Goal: Information Seeking & Learning: Learn about a topic

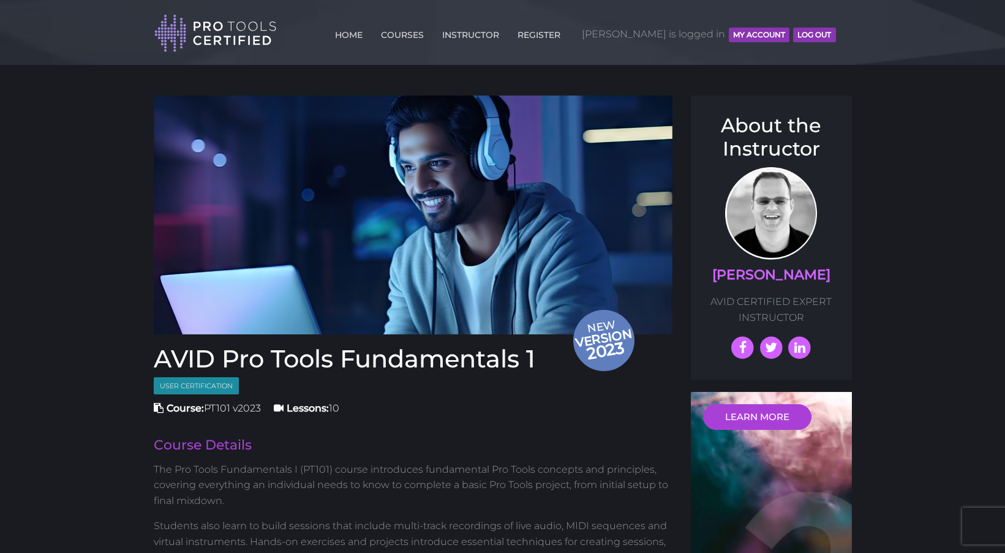
click at [750, 39] on button "MY ACCOUNT" at bounding box center [759, 35] width 61 height 15
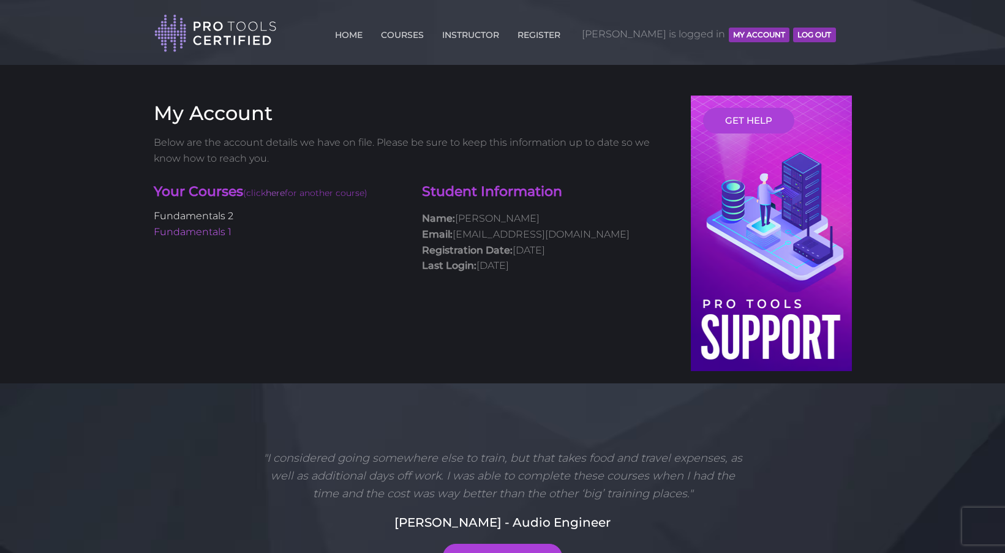
click at [226, 217] on link "Fundamentals 2" at bounding box center [194, 216] width 80 height 12
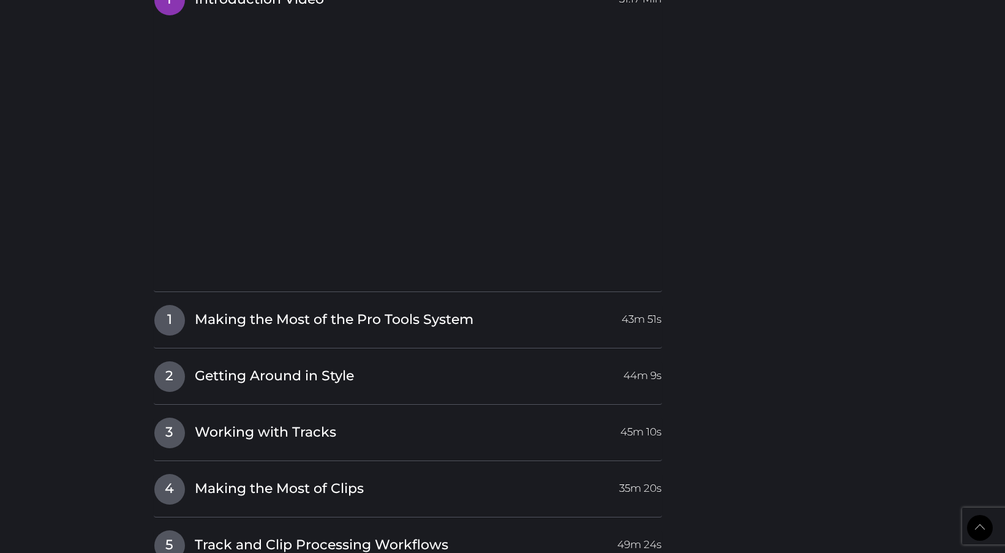
scroll to position [1465, 0]
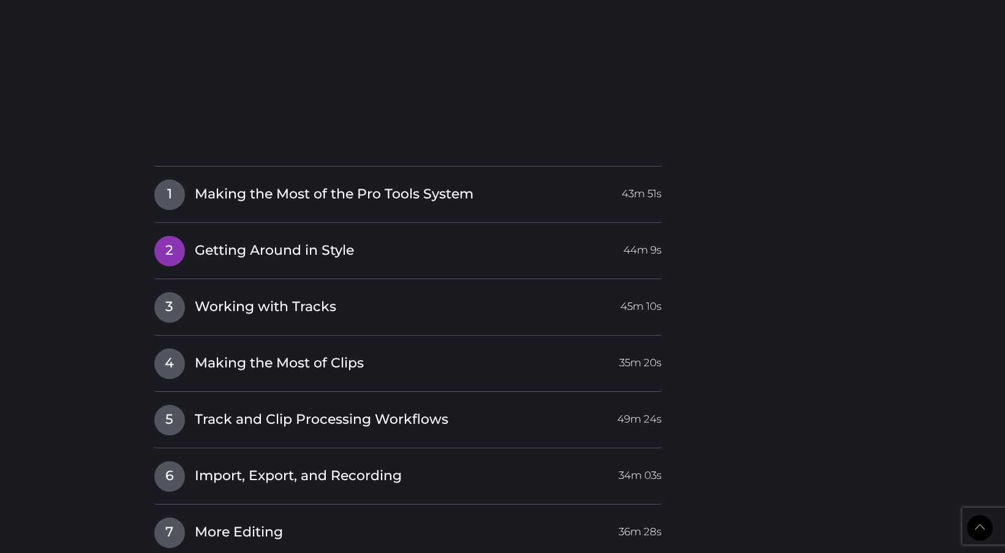
click at [318, 243] on span "Getting Around in Style" at bounding box center [274, 250] width 159 height 19
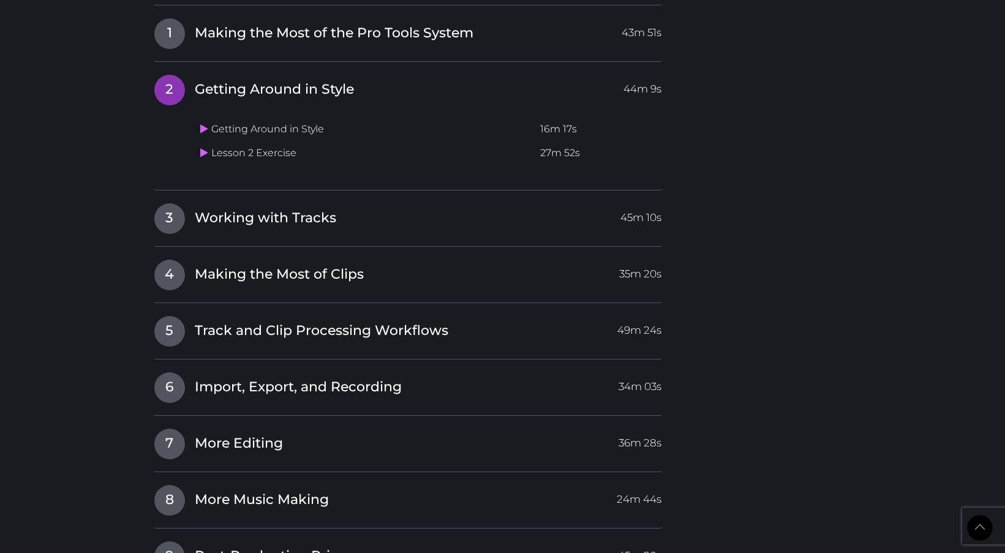
scroll to position [1275, 0]
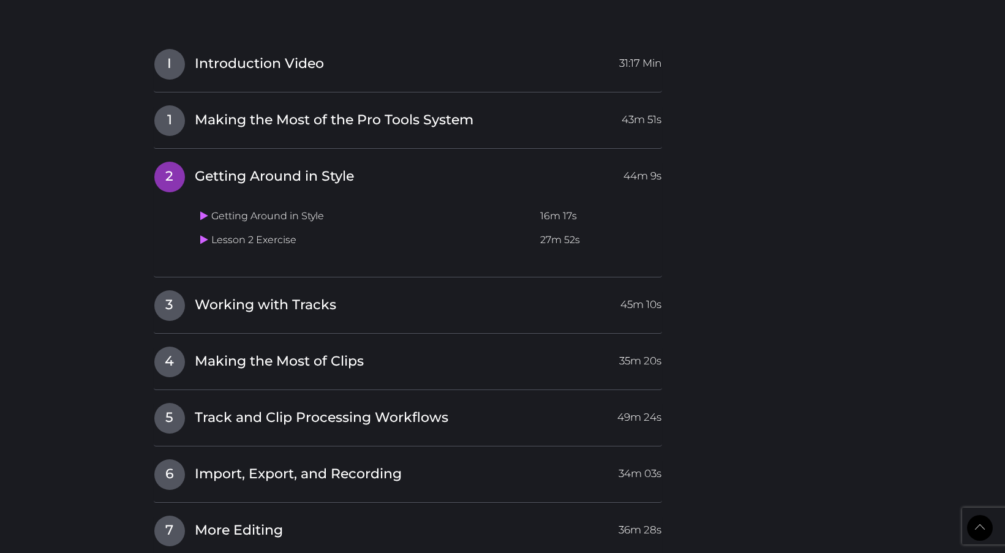
click at [264, 213] on td "Getting Around in Style" at bounding box center [365, 217] width 341 height 24
click at [203, 211] on icon at bounding box center [204, 216] width 8 height 10
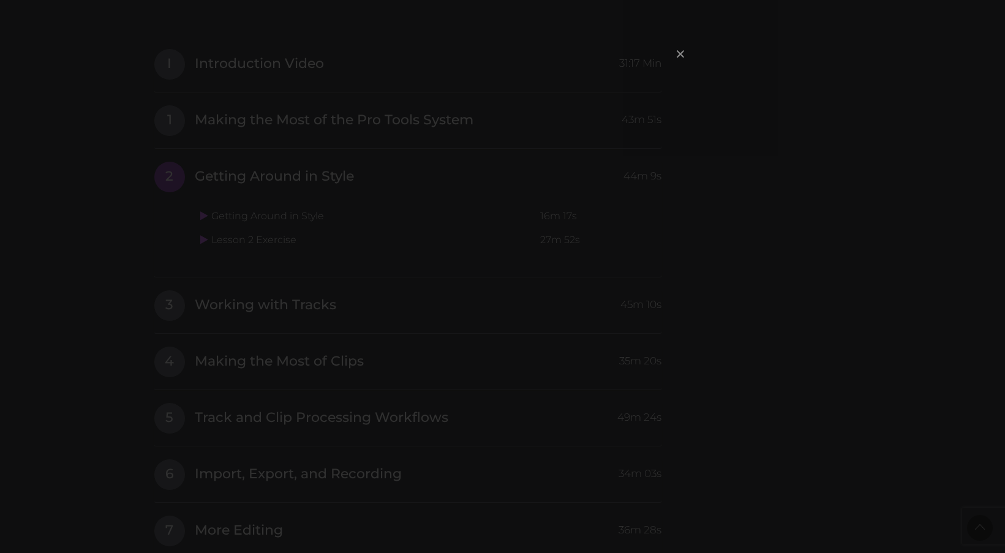
click at [680, 53] on span "×" at bounding box center [680, 53] width 12 height 26
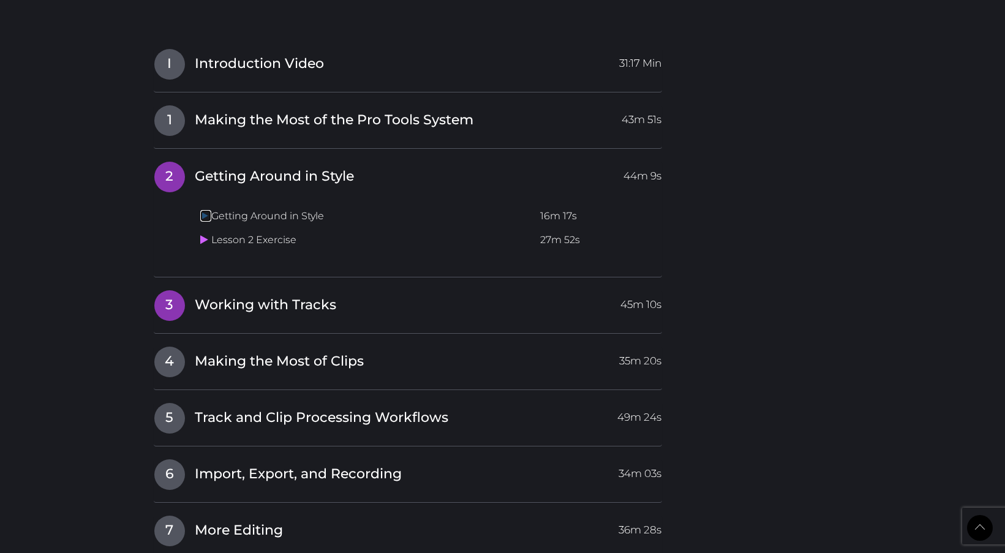
scroll to position [1277, 0]
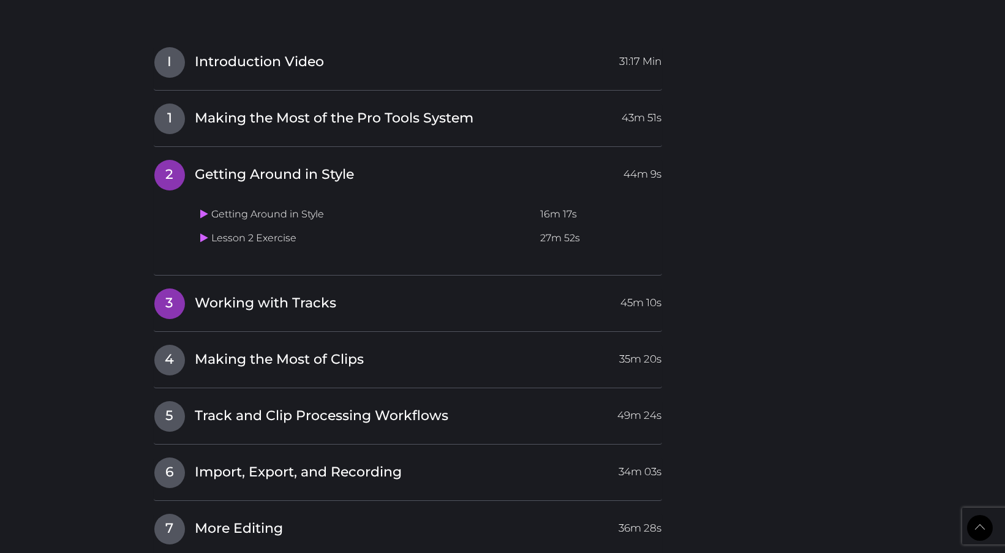
click at [402, 304] on h4 "3 Working with Tracks 45m 10s" at bounding box center [408, 303] width 509 height 31
click at [202, 232] on icon at bounding box center [204, 237] width 8 height 10
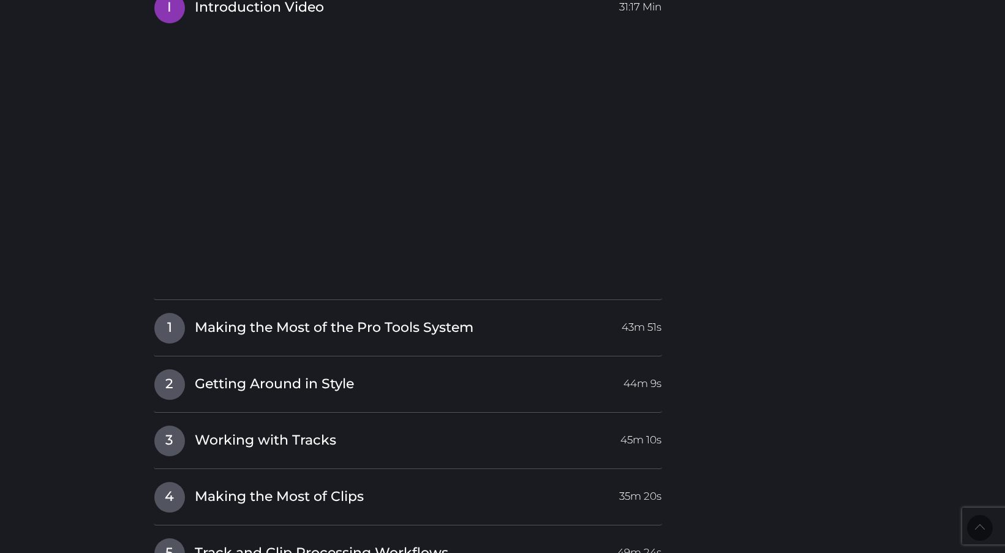
scroll to position [1346, 0]
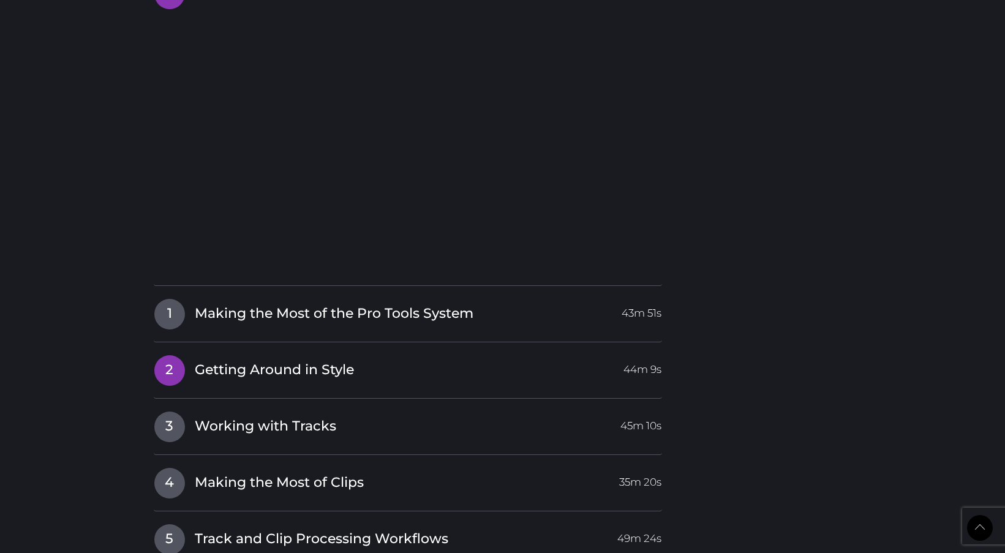
click at [390, 364] on link "2 Getting Around in Style 44m 9s" at bounding box center [408, 368] width 509 height 26
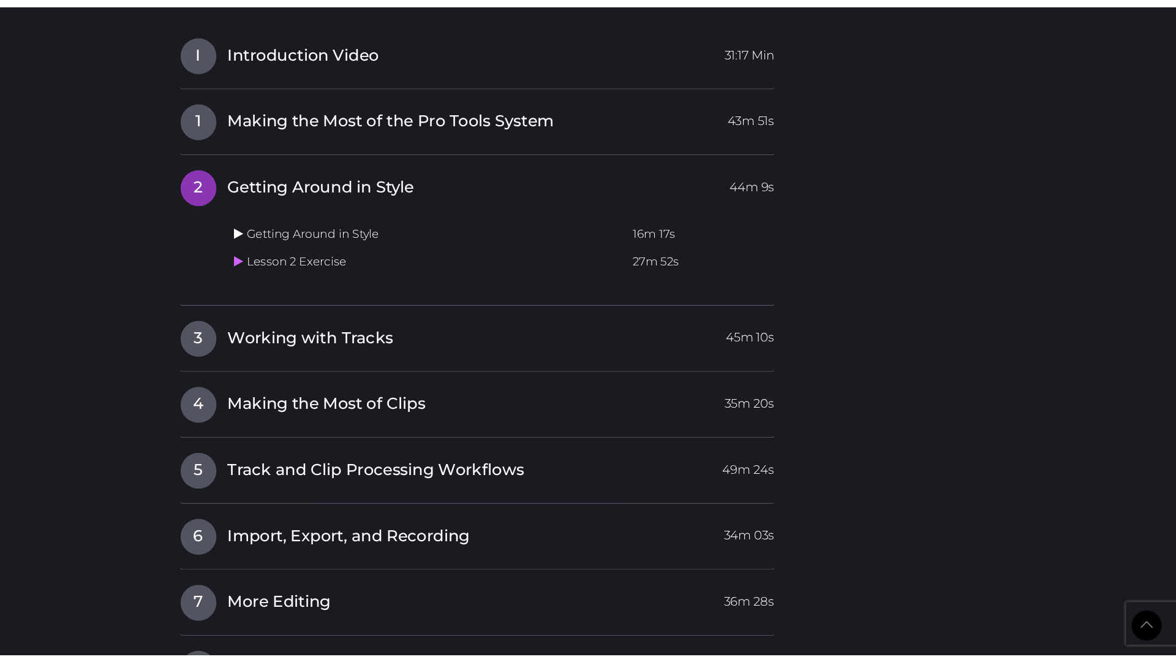
scroll to position [1294, 0]
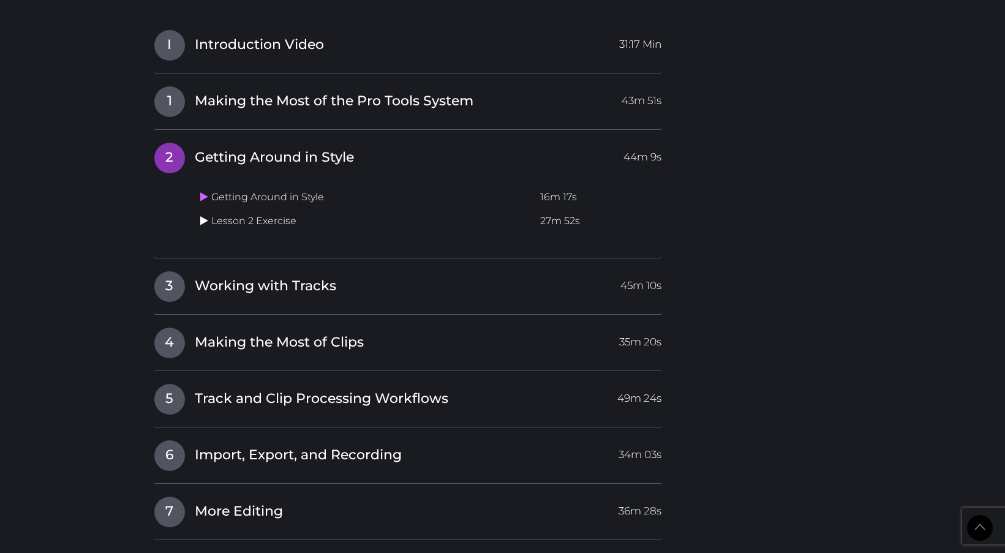
click at [204, 216] on icon at bounding box center [204, 221] width 8 height 10
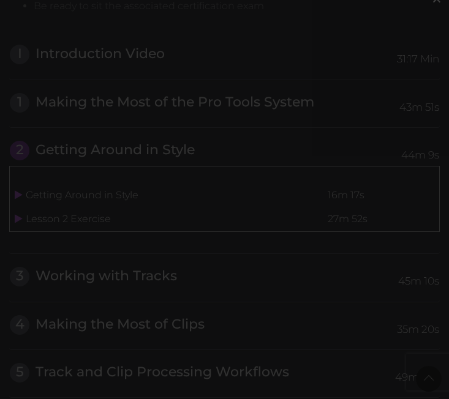
click at [257, 303] on div "×" at bounding box center [224, 199] width 449 height 399
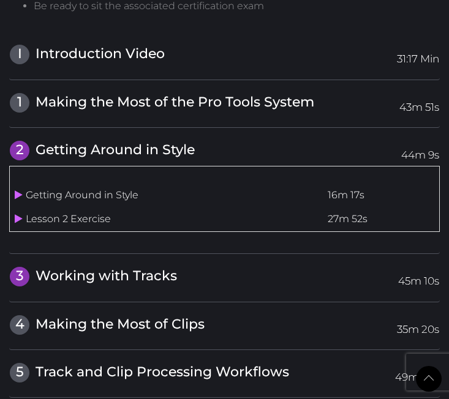
click at [157, 268] on span "Working with Tracks" at bounding box center [107, 276] width 142 height 17
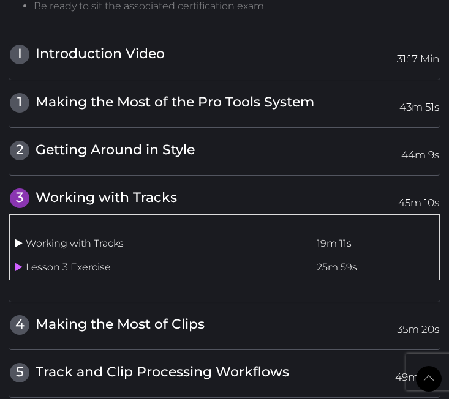
click at [18, 238] on icon at bounding box center [19, 243] width 8 height 10
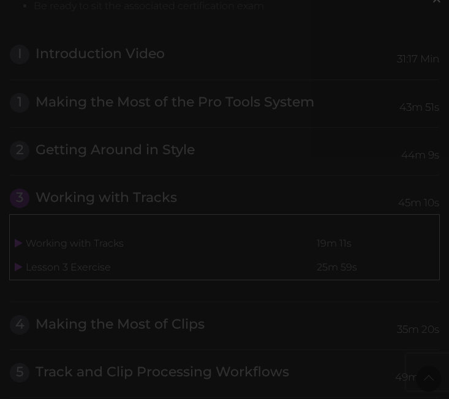
click at [257, 268] on div "×" at bounding box center [224, 199] width 449 height 399
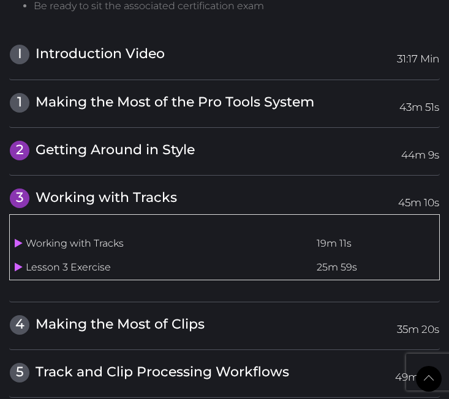
click at [195, 142] on span "Getting Around in Style" at bounding box center [115, 150] width 159 height 17
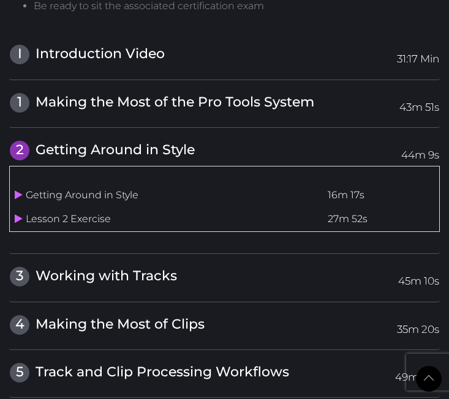
click at [165, 188] on td "Getting Around in Style" at bounding box center [166, 196] width 313 height 24
click at [72, 184] on td "Getting Around in Style" at bounding box center [166, 196] width 313 height 24
click at [17, 190] on icon at bounding box center [19, 195] width 8 height 10
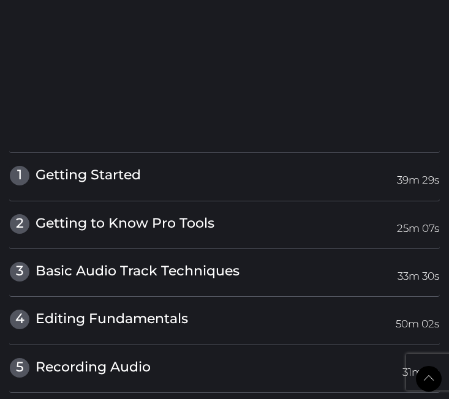
scroll to position [1237, 0]
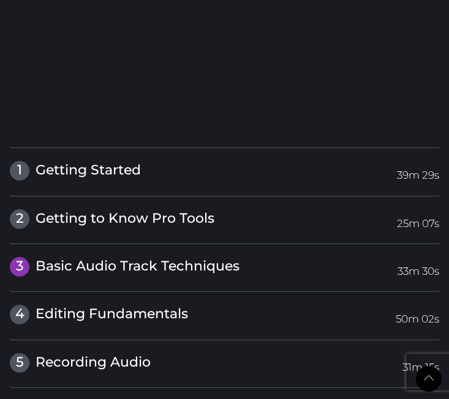
click at [247, 257] on link "3 Basic Audio Track Techniques 33m 30s" at bounding box center [224, 267] width 431 height 20
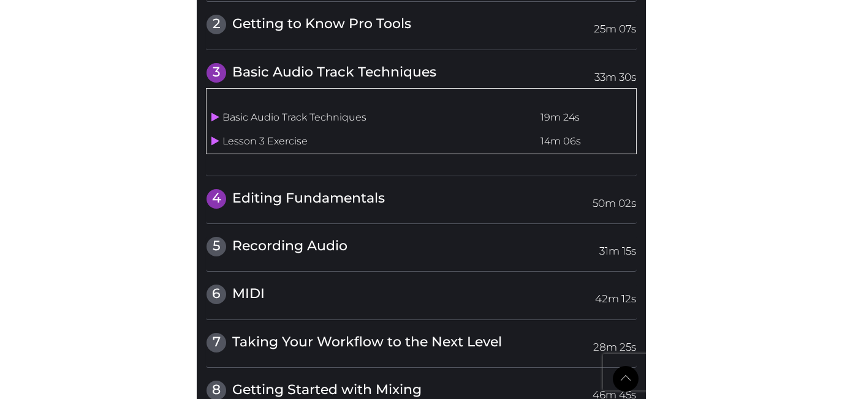
scroll to position [1164, 0]
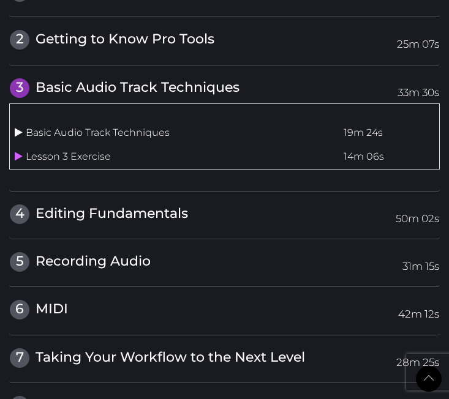
click at [17, 127] on icon at bounding box center [19, 132] width 8 height 10
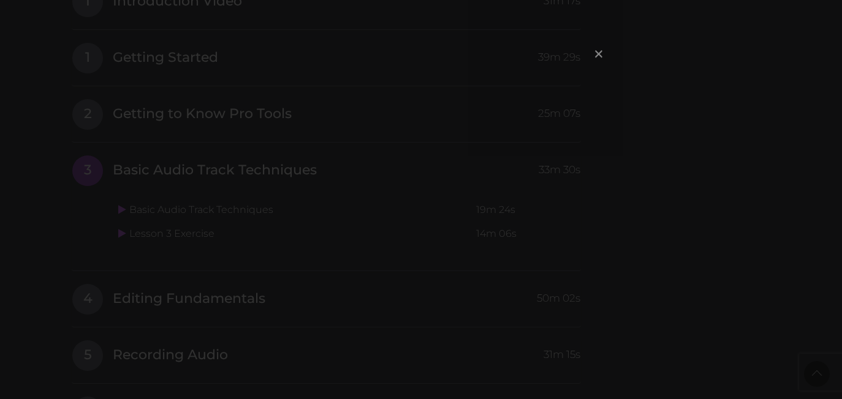
click at [448, 59] on span "×" at bounding box center [598, 53] width 12 height 26
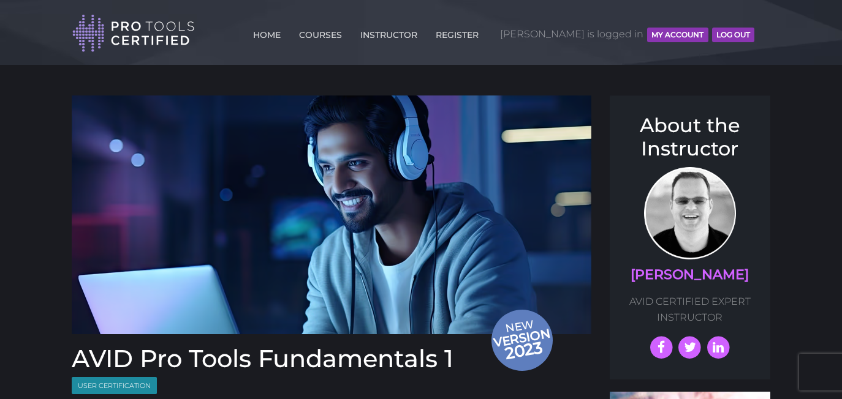
scroll to position [0, 0]
click at [448, 37] on button "MY ACCOUNT" at bounding box center [677, 35] width 61 height 15
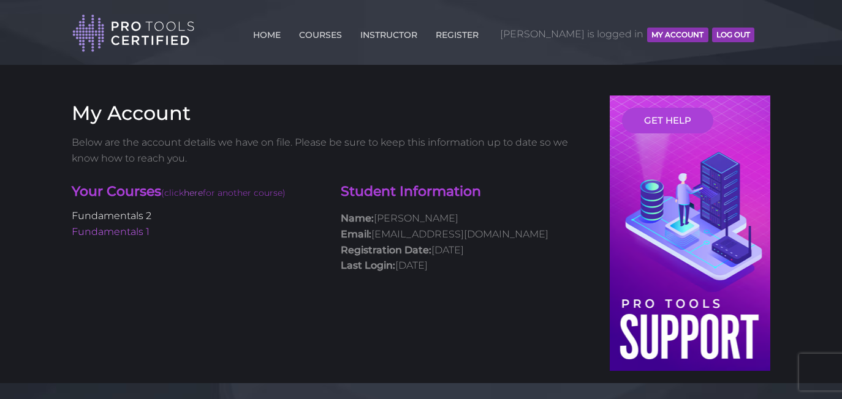
click at [137, 220] on link "Fundamentals 2" at bounding box center [112, 216] width 80 height 12
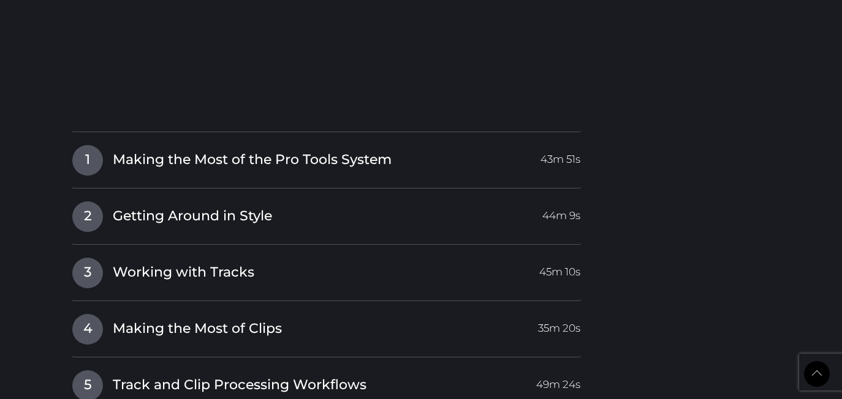
scroll to position [1514, 0]
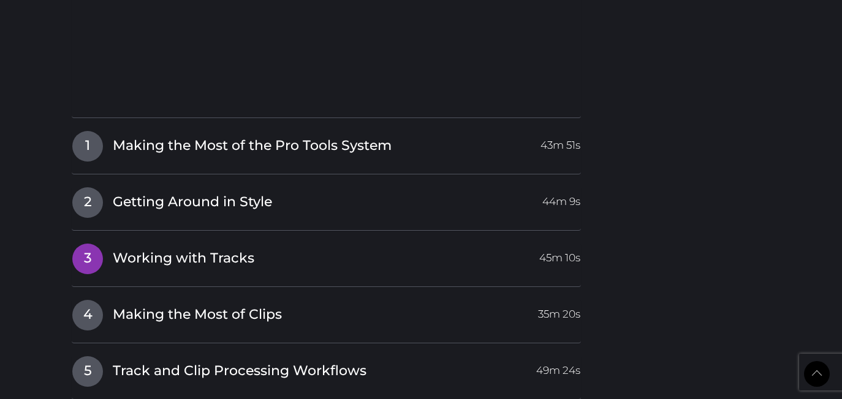
click at [233, 249] on span "Working with Tracks" at bounding box center [184, 258] width 142 height 19
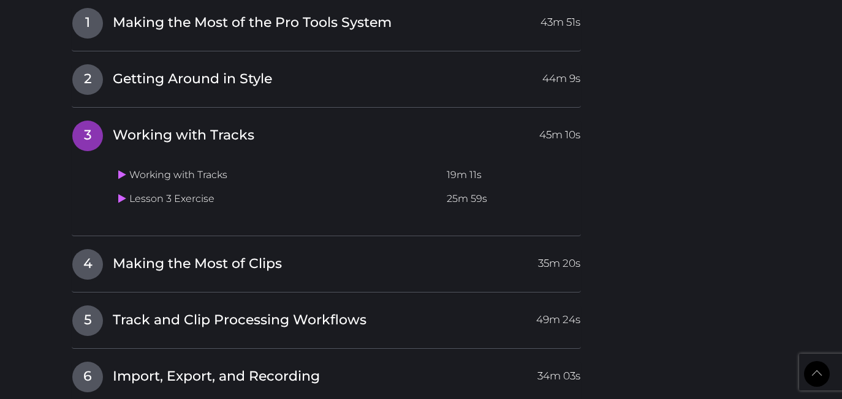
scroll to position [1374, 0]
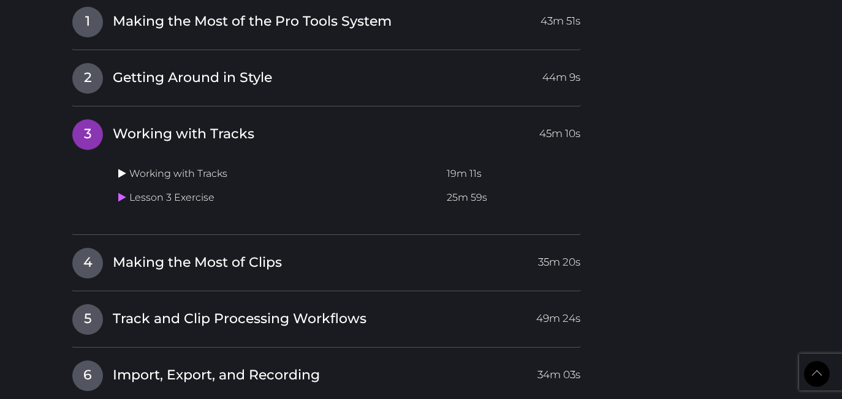
click at [119, 168] on icon at bounding box center [122, 173] width 8 height 10
